Goal: Information Seeking & Learning: Learn about a topic

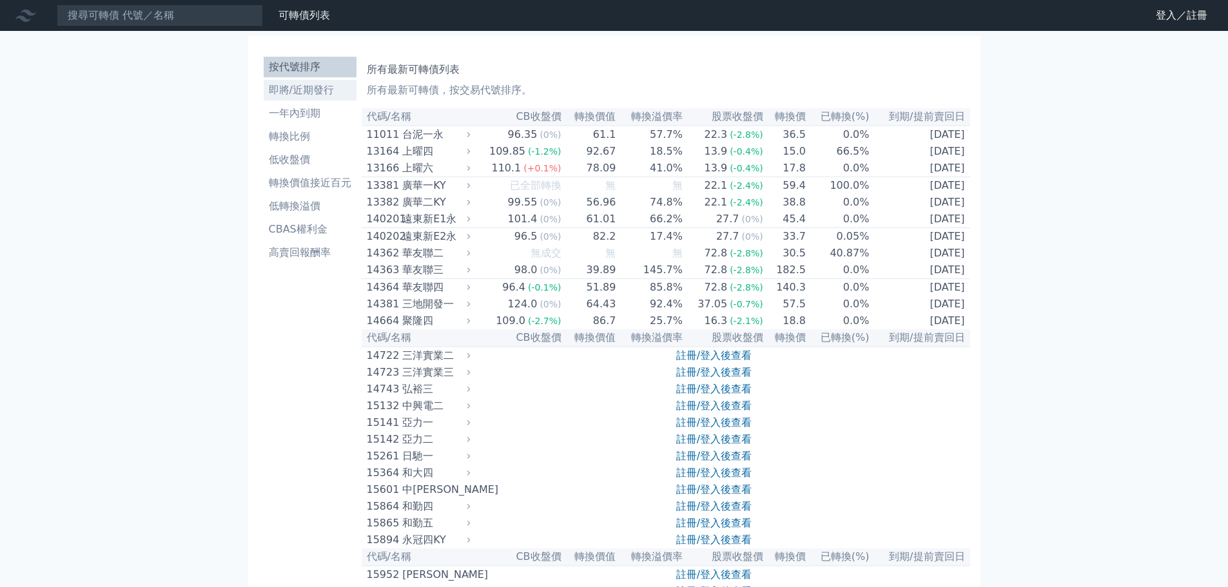
click at [311, 96] on li "即將/近期發行" at bounding box center [310, 89] width 93 height 15
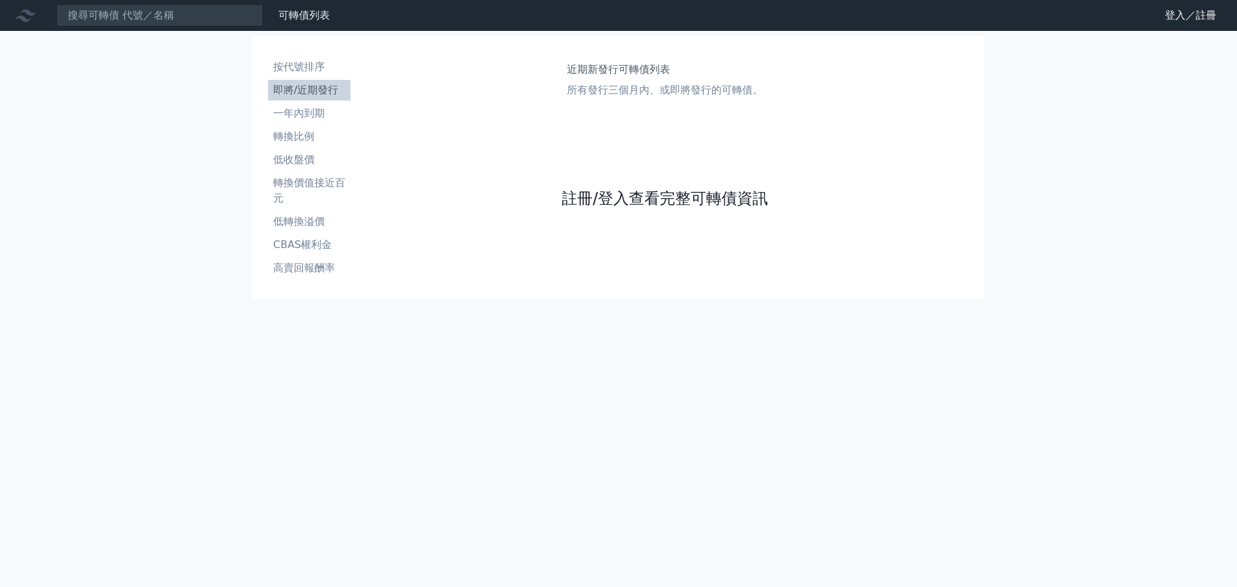
click at [656, 197] on link "註冊/登入查看完整可轉債資訊" at bounding box center [665, 198] width 206 height 21
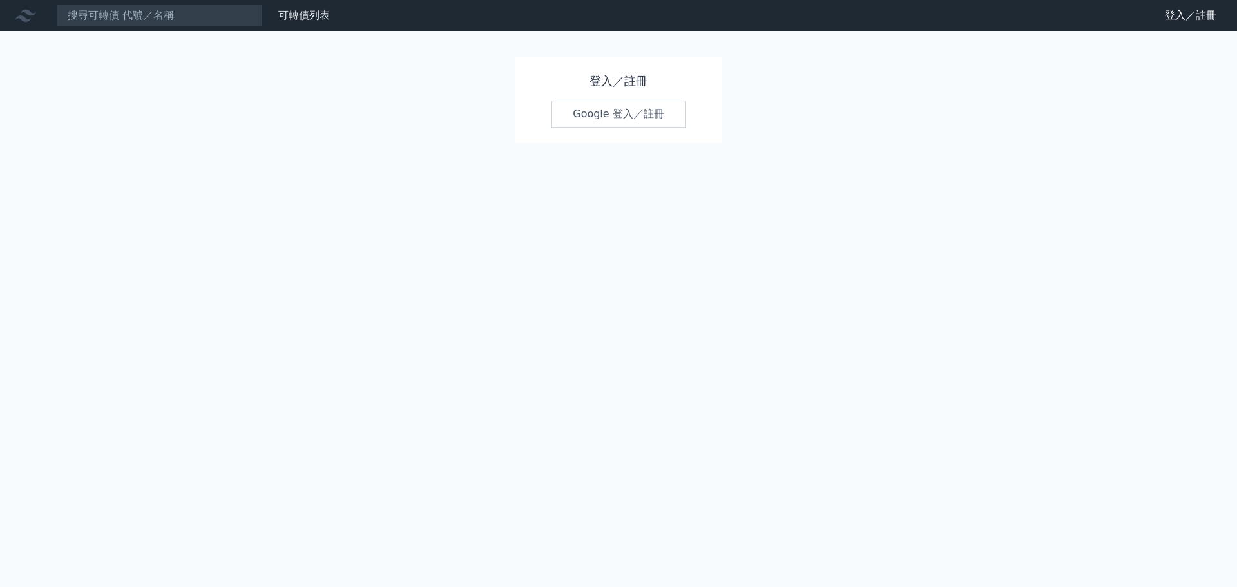
click at [628, 118] on link "Google 登入／註冊" at bounding box center [619, 114] width 134 height 27
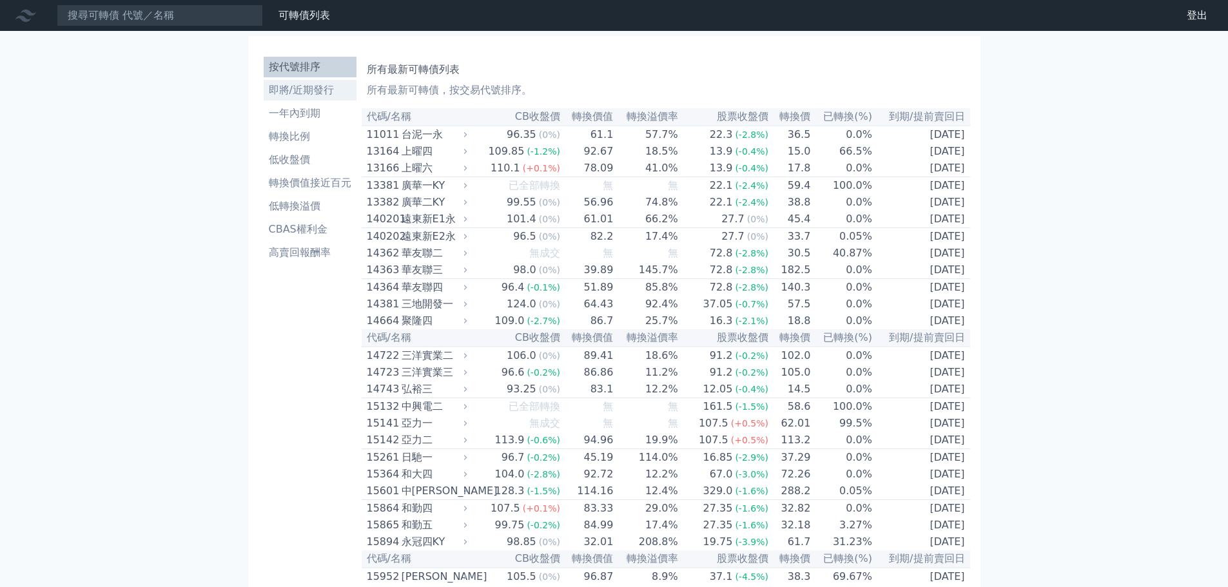
click at [302, 92] on li "即將/近期發行" at bounding box center [310, 89] width 93 height 15
